Goal: Task Accomplishment & Management: Manage account settings

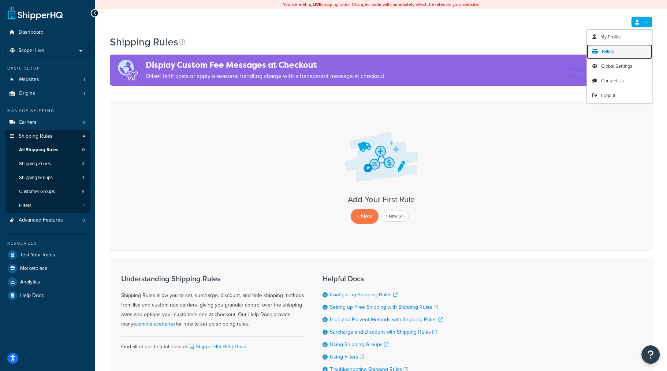
click at [615, 53] on link "Billing" at bounding box center [619, 51] width 65 height 15
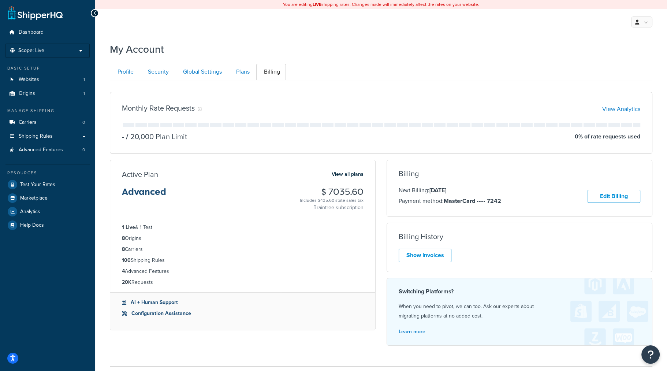
drag, startPoint x: 474, startPoint y: 190, endPoint x: 411, endPoint y: 188, distance: 62.3
click at [411, 188] on p "Next Billing: Oct 24, 2025" at bounding box center [450, 191] width 103 height 10
click at [495, 190] on p "Next Billing: Oct 24, 2025" at bounding box center [450, 191] width 103 height 10
